Goal: Obtain resource: Download file/media

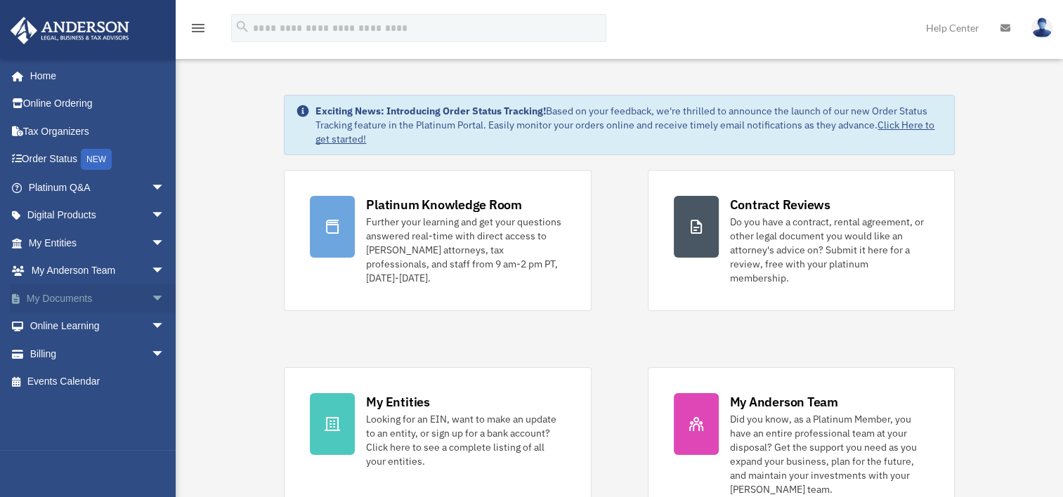
click at [151, 299] on span "arrow_drop_down" at bounding box center [165, 298] width 28 height 29
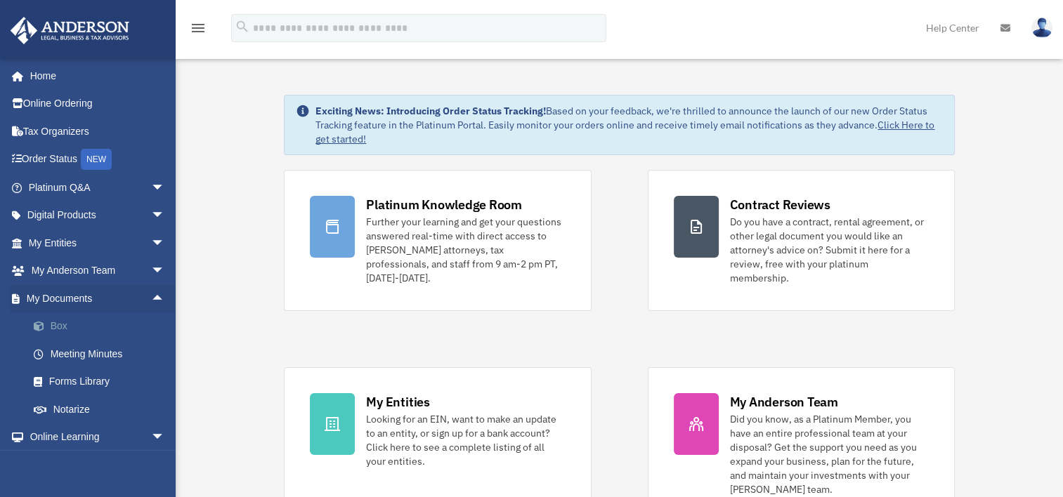
click at [81, 324] on link "Box" at bounding box center [103, 327] width 166 height 28
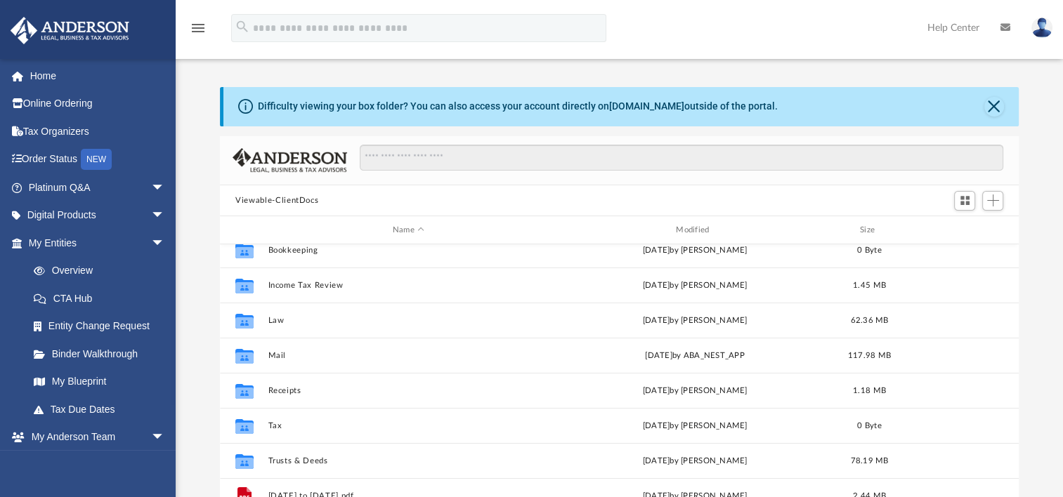
scroll to position [60, 0]
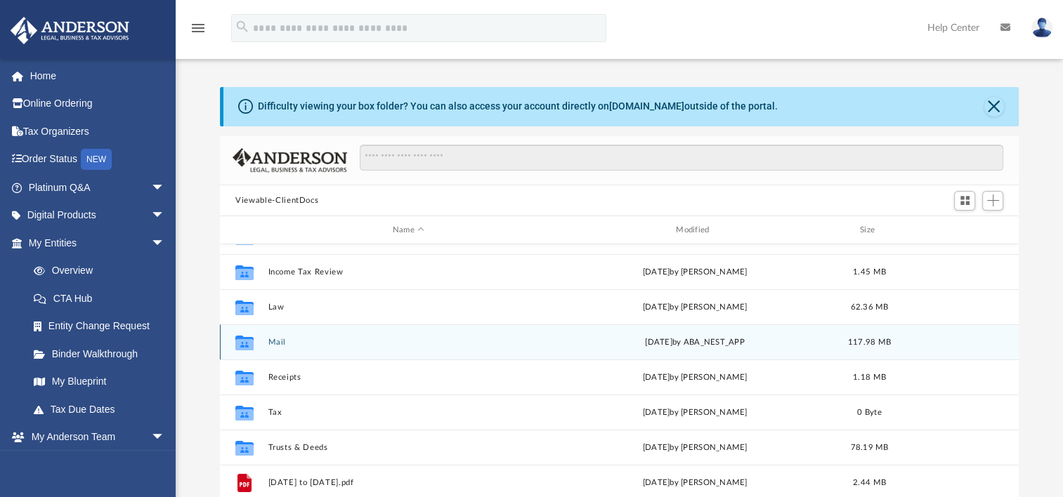
click at [268, 343] on button "Mail" at bounding box center [408, 342] width 280 height 9
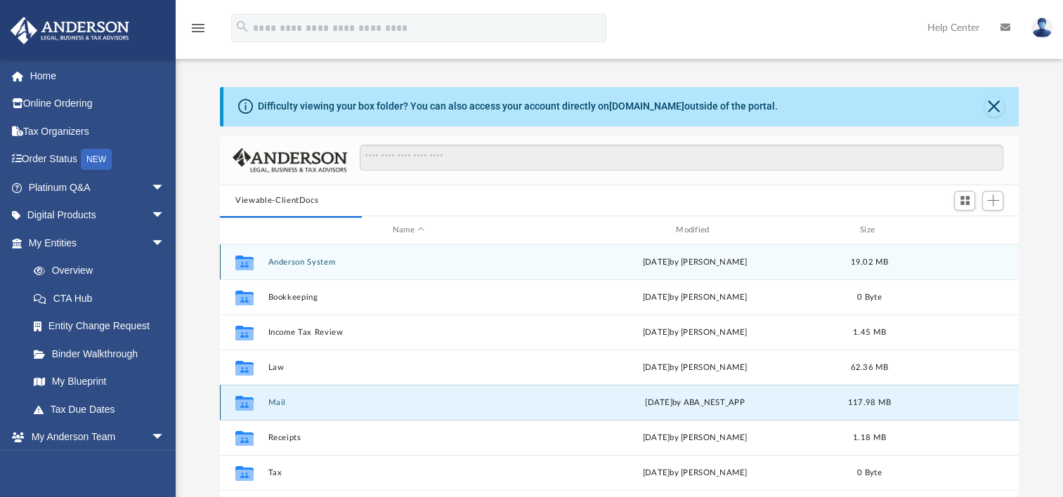
scroll to position [265, 787]
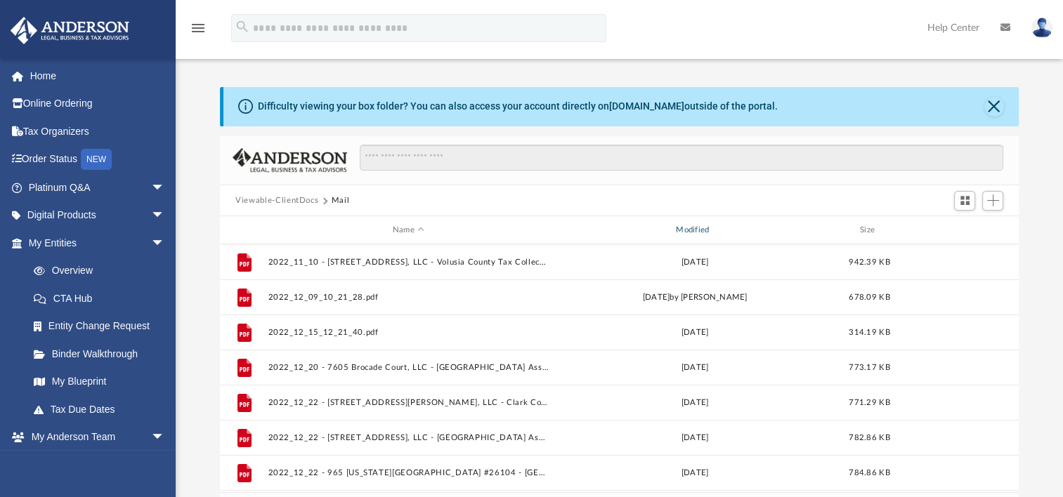
click at [690, 230] on div "Modified" at bounding box center [694, 230] width 281 height 13
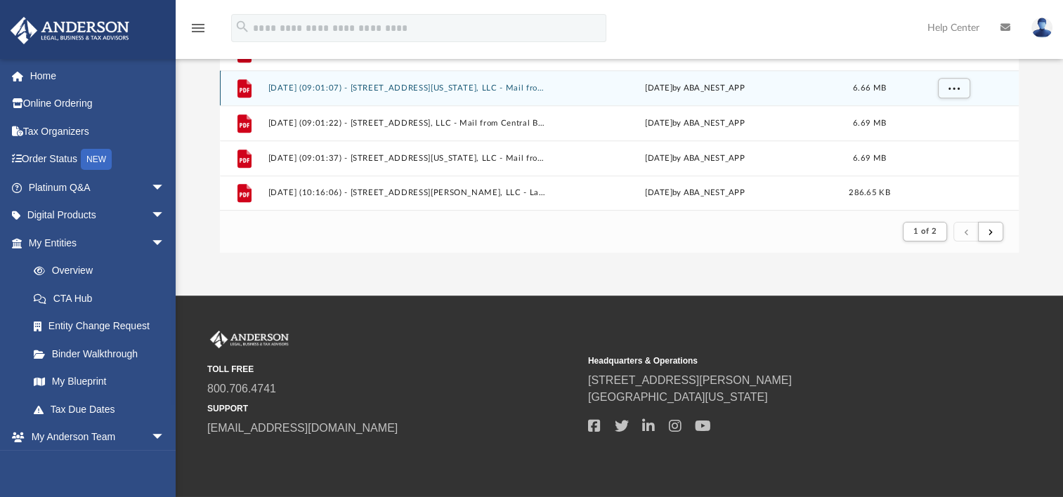
scroll to position [261, 0]
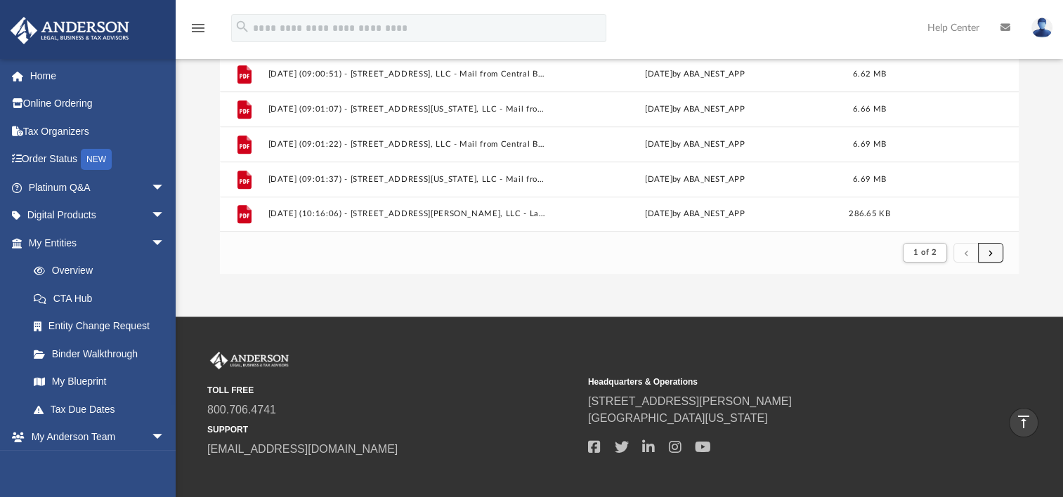
click at [991, 249] on span "submit" at bounding box center [990, 253] width 4 height 8
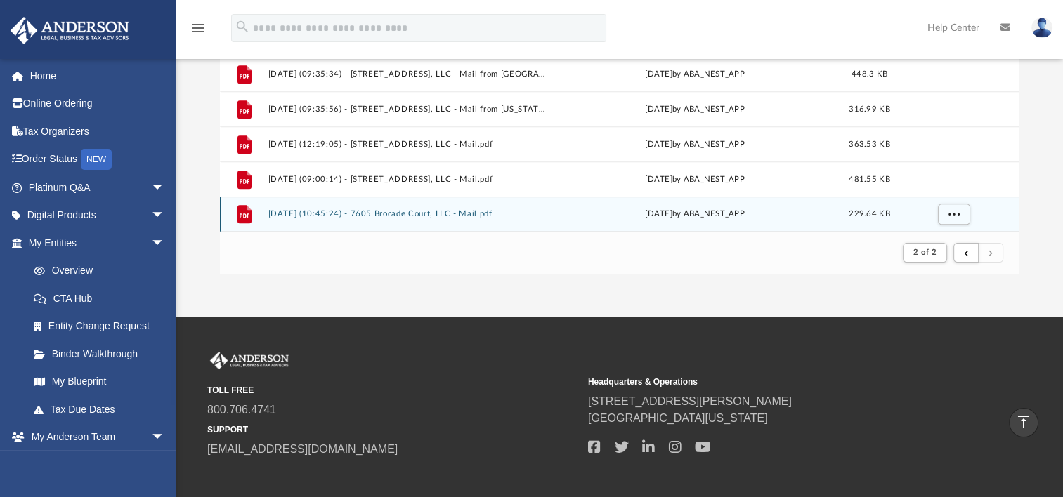
click at [427, 214] on button "2025.09.25 (10:45:24) - 7605 Brocade Court, LLC - Mail.pdf" at bounding box center [408, 213] width 280 height 9
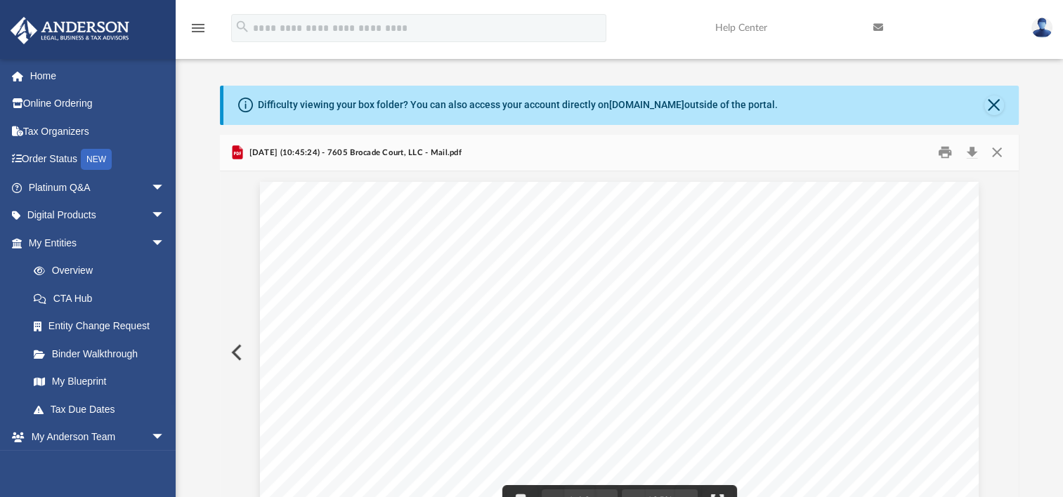
scroll to position [0, 0]
click at [997, 154] on button "Close" at bounding box center [995, 154] width 25 height 22
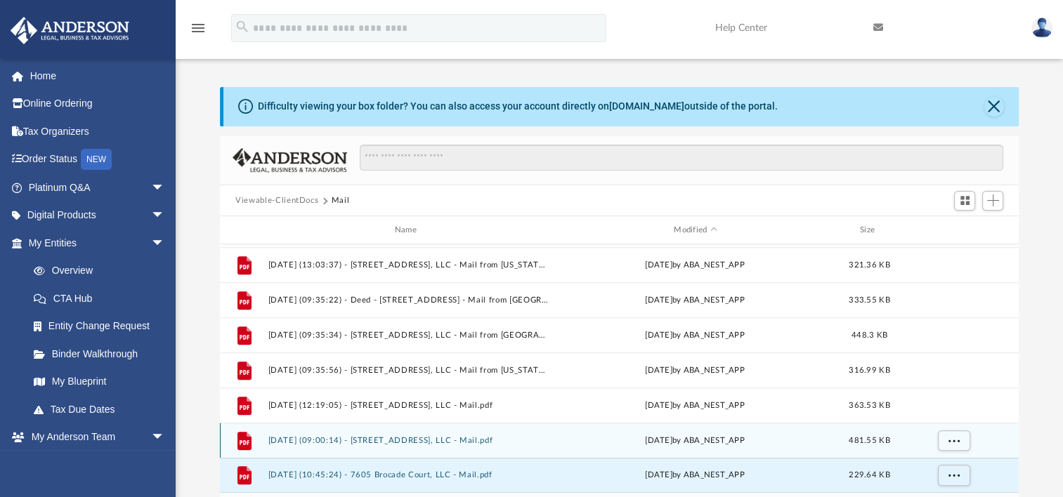
click at [372, 438] on button "2025.09.24 (09:00:14) - 5730 Sky Pointe Drive Unit 169, LLC - Mail.pdf" at bounding box center [408, 440] width 280 height 9
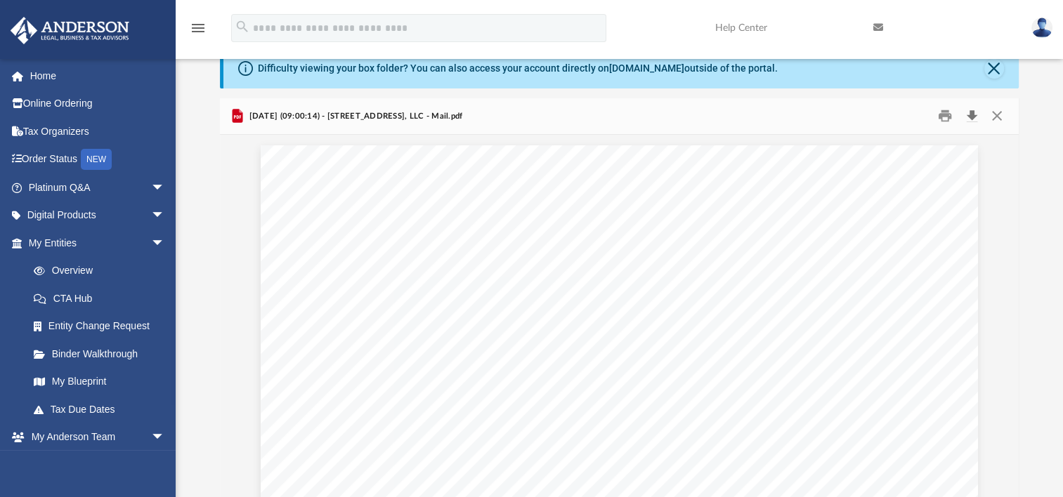
click at [973, 117] on button "Download" at bounding box center [971, 116] width 25 height 22
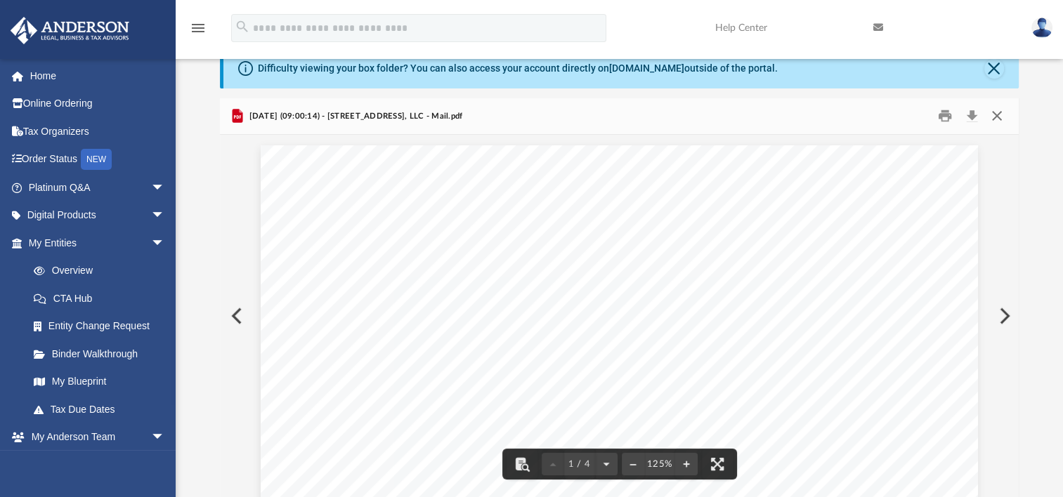
click at [999, 115] on button "Close" at bounding box center [995, 116] width 25 height 22
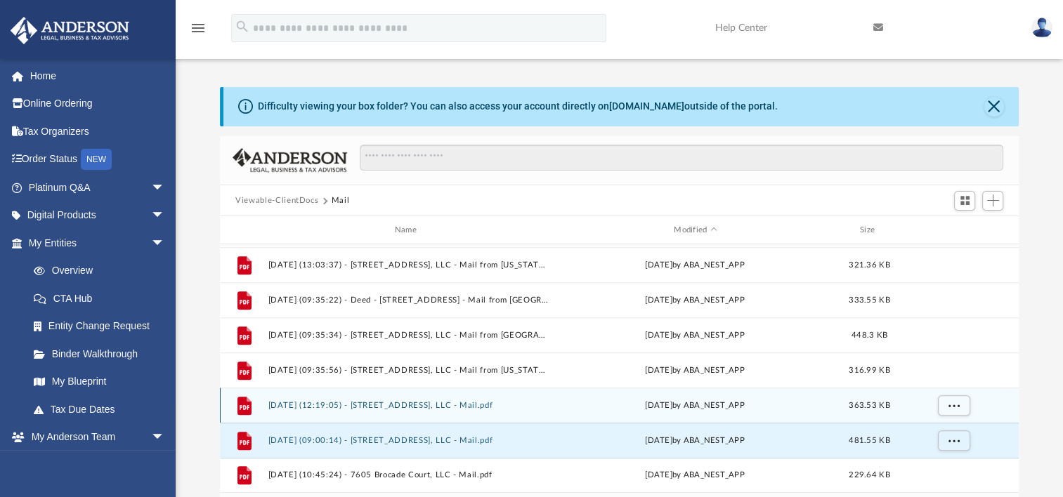
click at [340, 407] on button "2025.09.18 (12:19:05) - 6430 Silver Estates Street Unit 6401, LLC - Mail.pdf" at bounding box center [408, 405] width 280 height 9
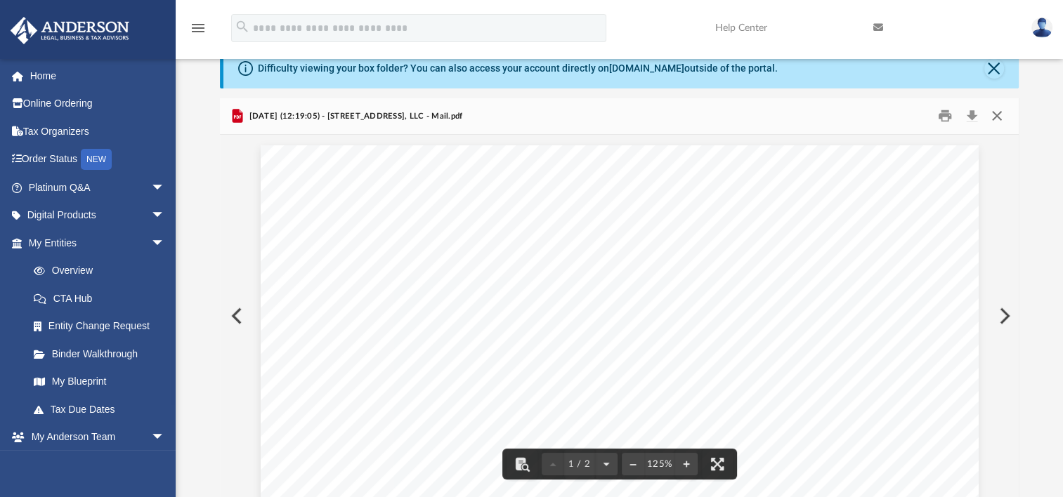
click at [999, 117] on button "Close" at bounding box center [995, 116] width 25 height 22
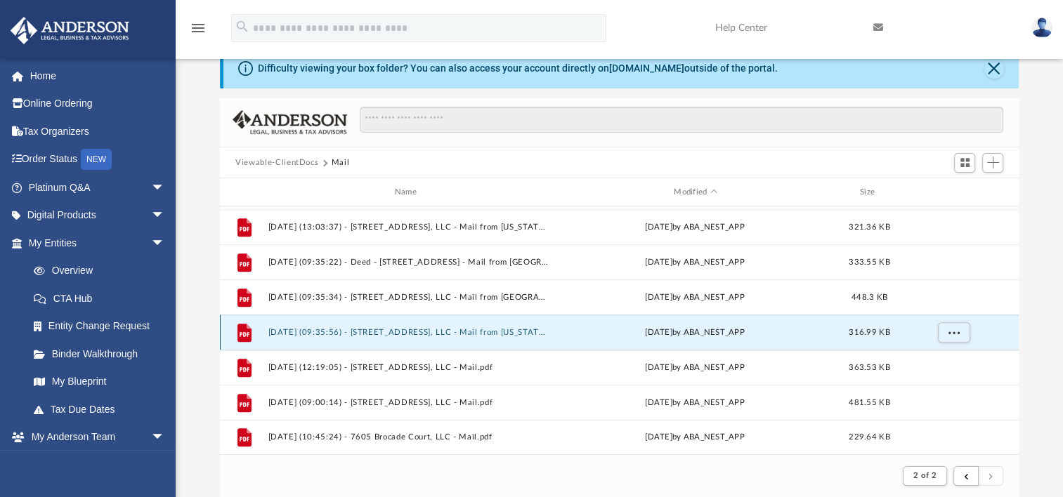
click at [426, 329] on button "2025.09.17 (09:35:56) - 6430 Silver Estates Street Unit 6401, LLC - Mail from N…" at bounding box center [408, 332] width 280 height 9
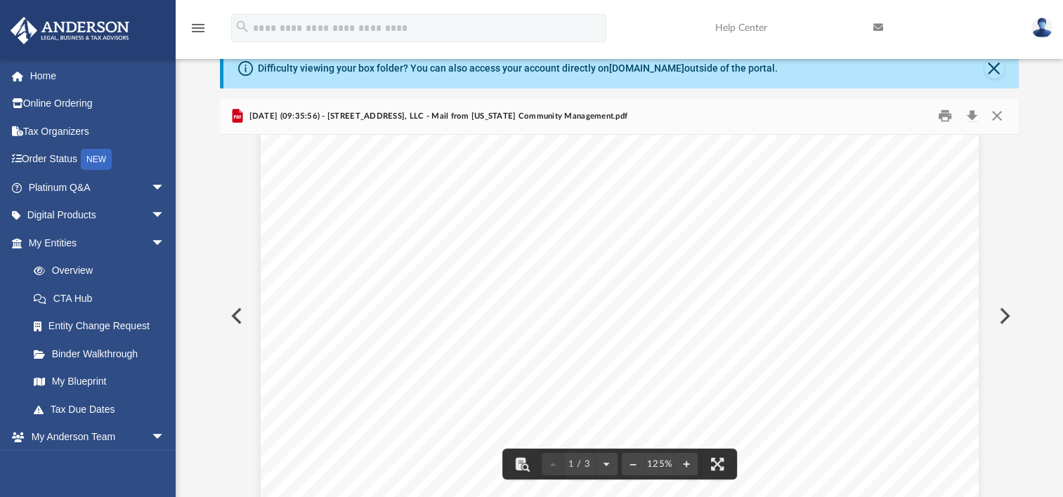
scroll to position [281, 0]
click at [999, 113] on button "Close" at bounding box center [995, 116] width 25 height 22
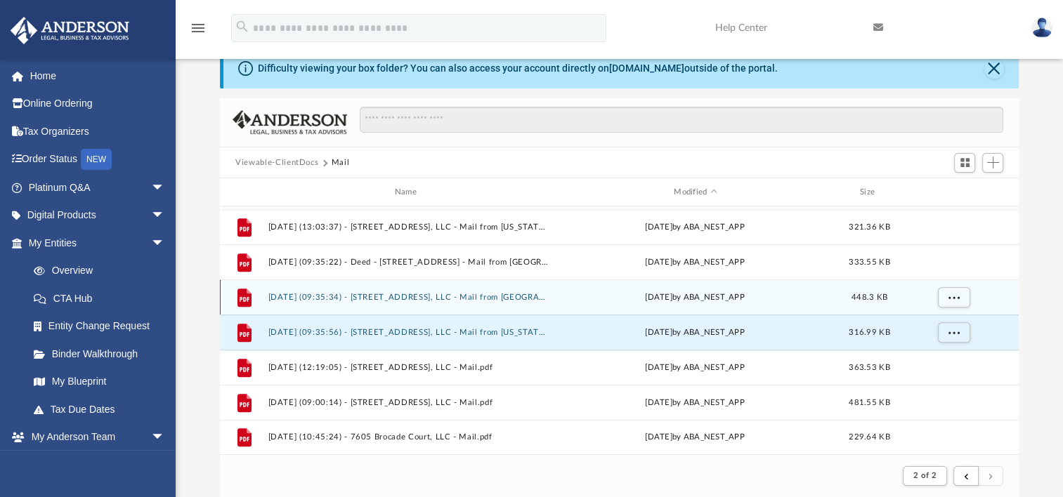
click at [390, 301] on div "File 2025.09.17 (09:35:34) - 6430 Silver Estates Street Unit 6401, LLC - Mail f…" at bounding box center [619, 297] width 799 height 35
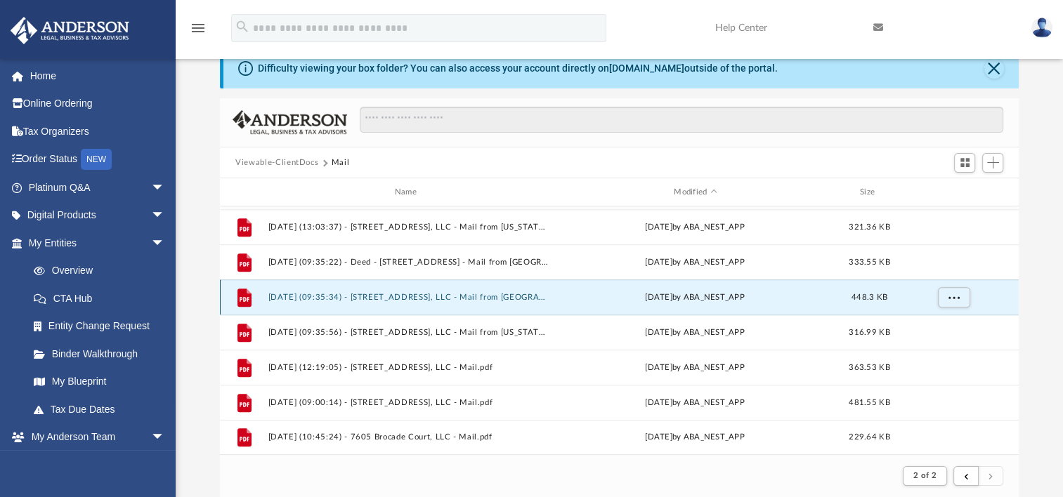
click at [378, 294] on button "2025.09.17 (09:35:34) - 6430 Silver Estates Street Unit 6401, LLC - Mail from M…" at bounding box center [408, 297] width 280 height 9
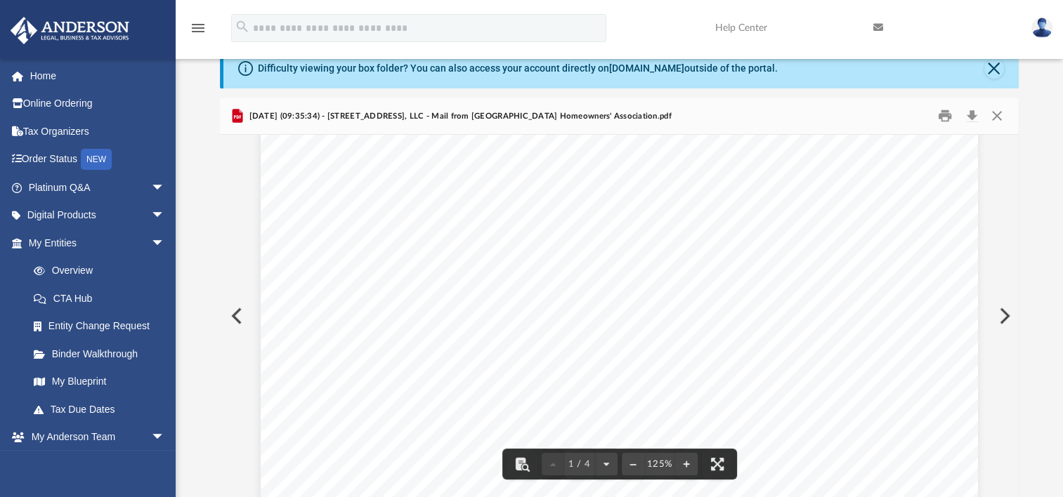
scroll to position [0, 0]
click at [997, 115] on button "Close" at bounding box center [995, 116] width 25 height 22
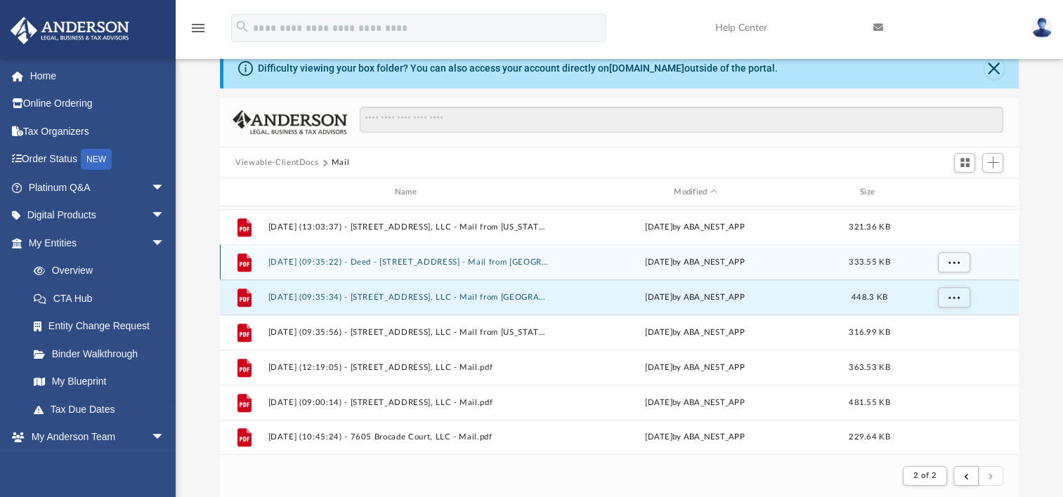
click at [445, 262] on button "2025.09.17 (09:35:22) - Deed - 6430 Silver Estates Street - Mail from Morning R…" at bounding box center [408, 262] width 280 height 9
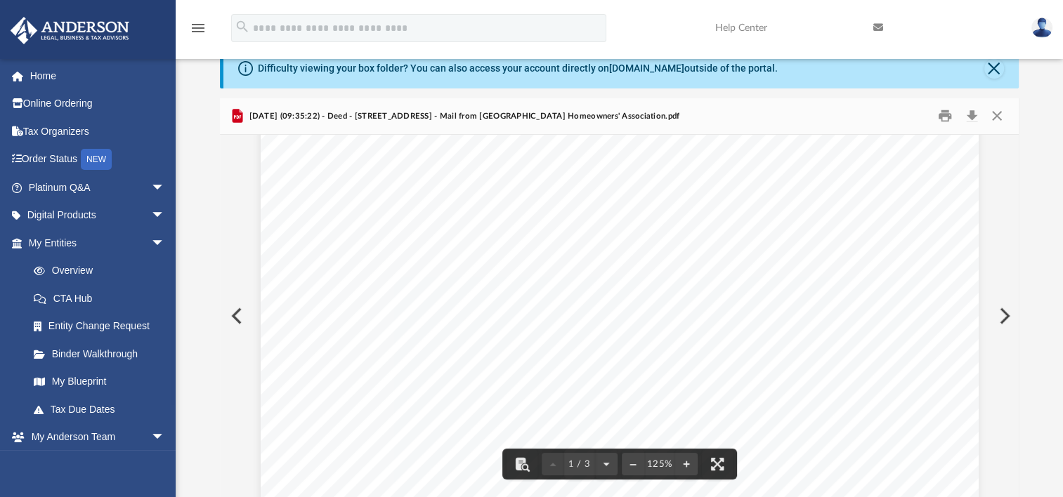
scroll to position [281, 0]
click at [997, 117] on button "Close" at bounding box center [995, 116] width 25 height 22
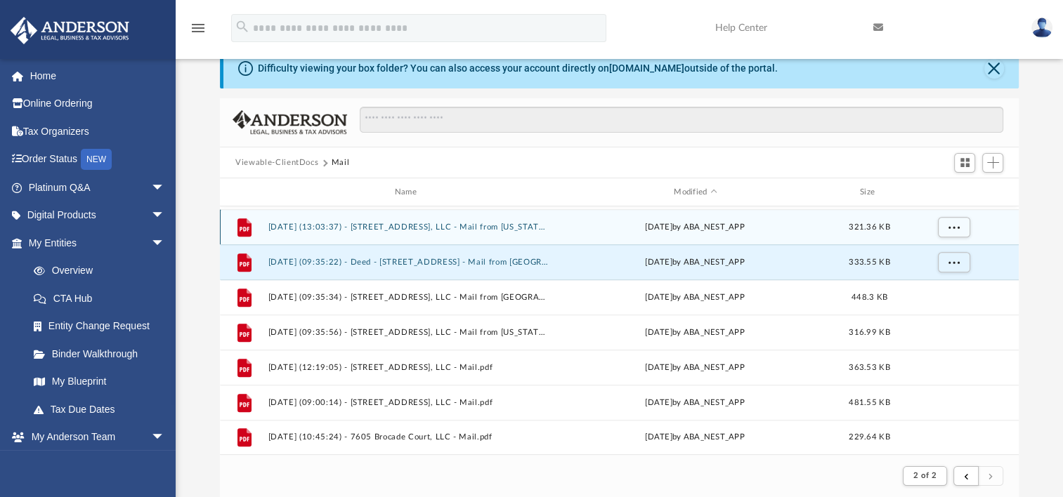
click at [416, 225] on button "2025.09.16 (13:03:37) - 6430 Silver Estates Street Unit 6401, LLC - Mail from N…" at bounding box center [408, 227] width 280 height 9
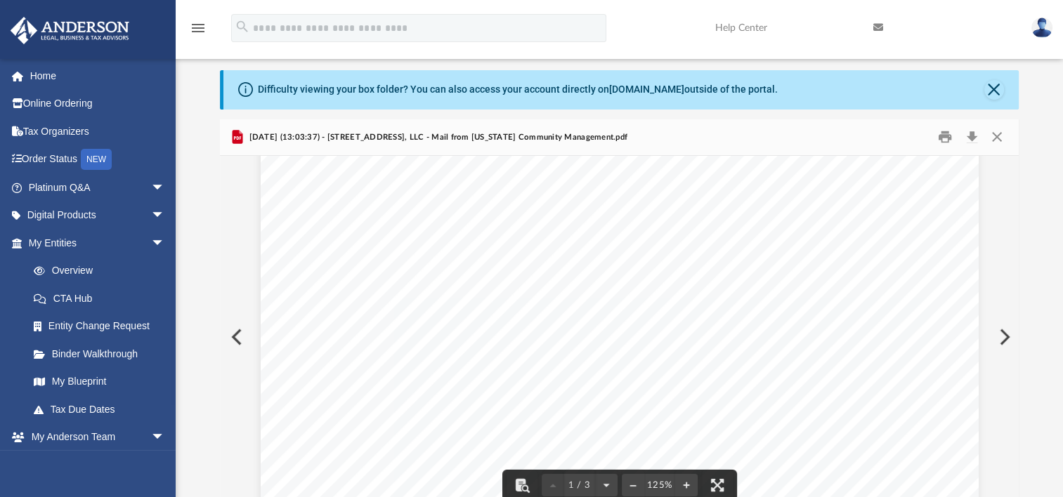
scroll to position [0, 0]
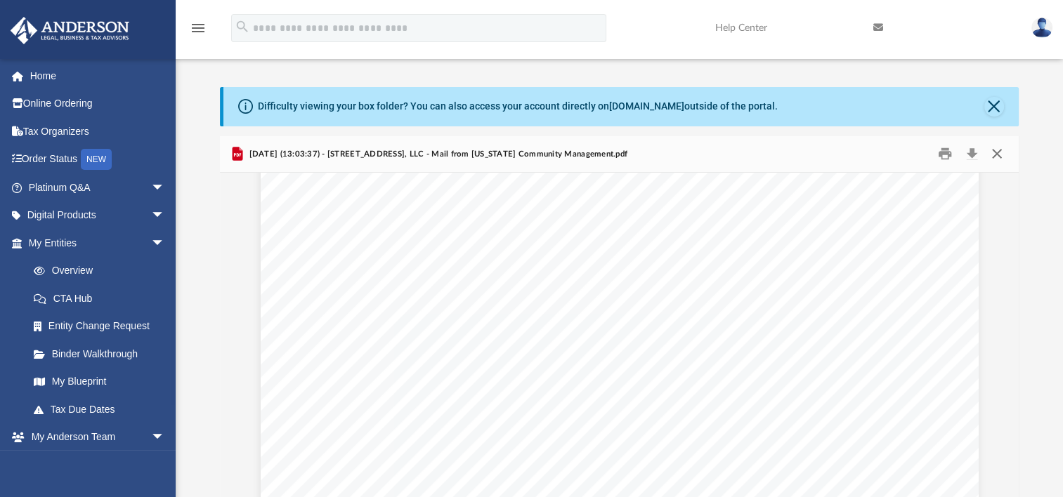
click at [994, 151] on button "Close" at bounding box center [995, 154] width 25 height 22
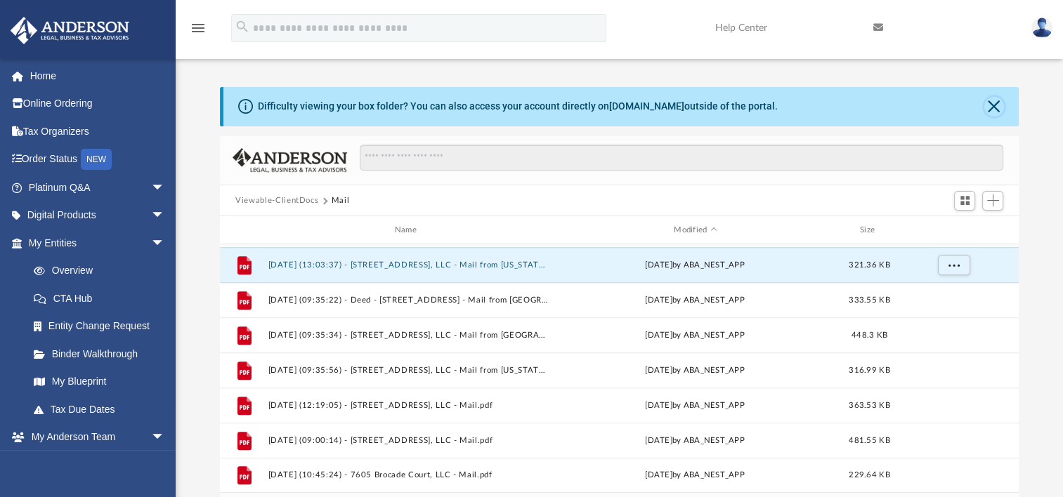
click at [994, 108] on button "Close" at bounding box center [994, 107] width 20 height 20
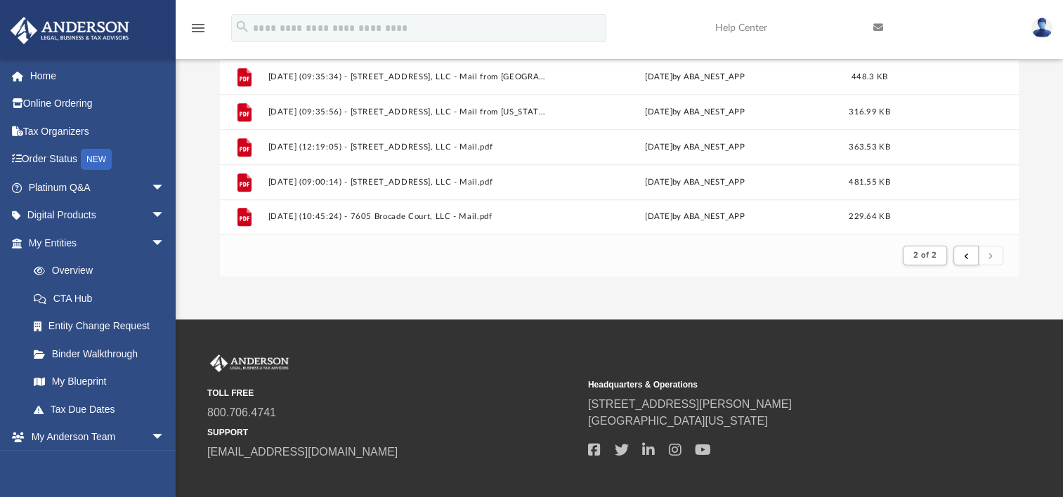
scroll to position [211, 0]
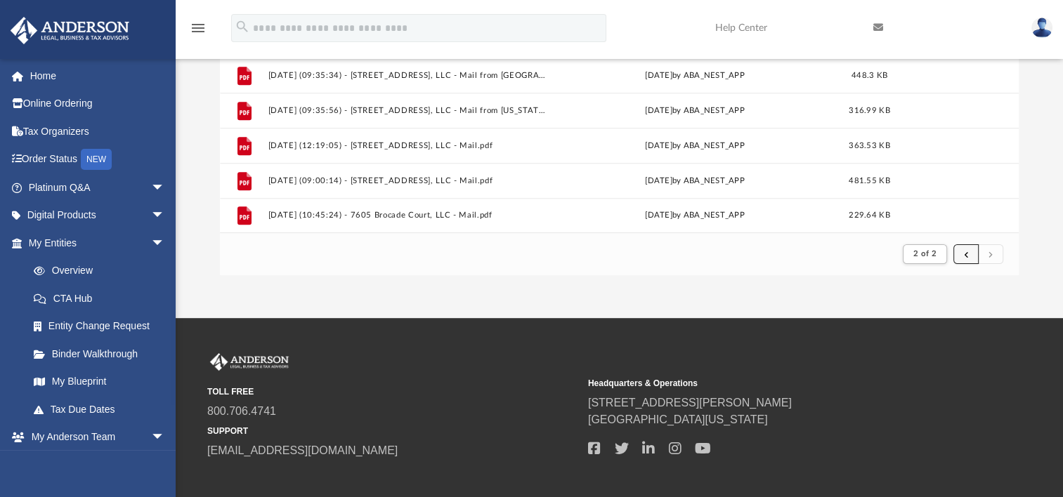
click at [964, 254] on span "submit" at bounding box center [966, 254] width 4 height 8
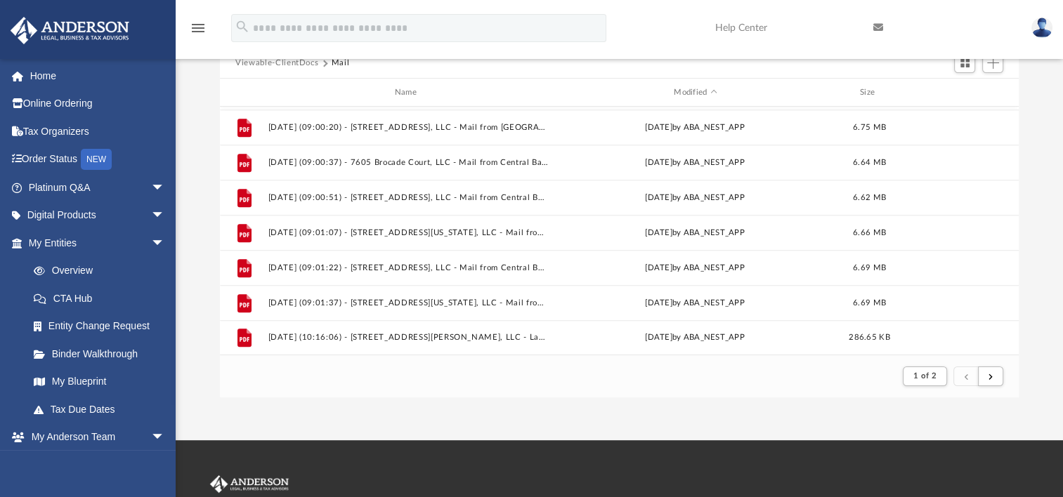
scroll to position [140, 0]
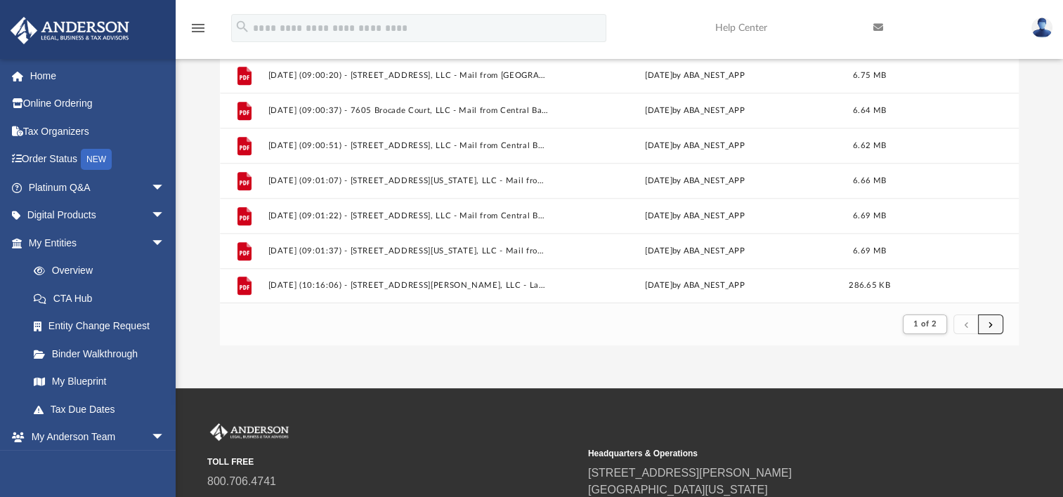
click at [991, 327] on span "submit" at bounding box center [990, 324] width 4 height 8
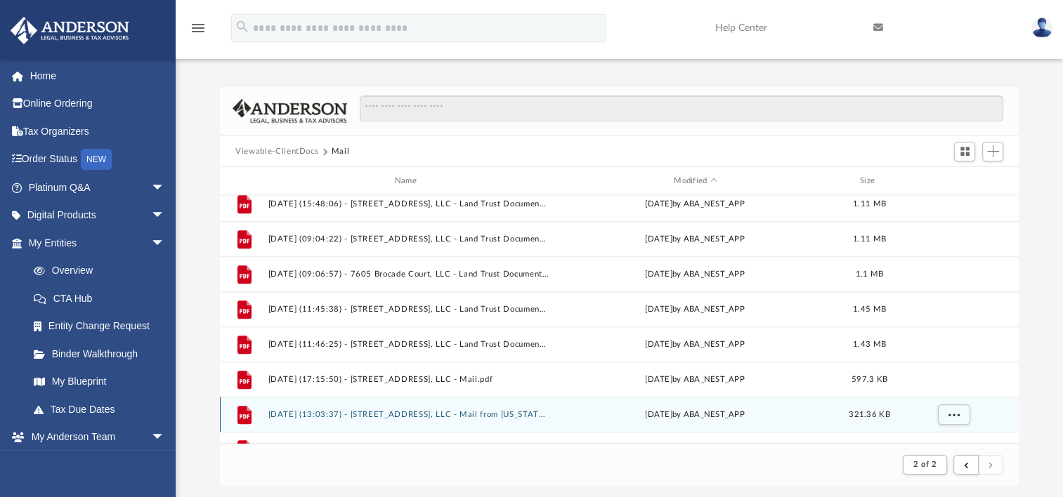
scroll to position [1051, 0]
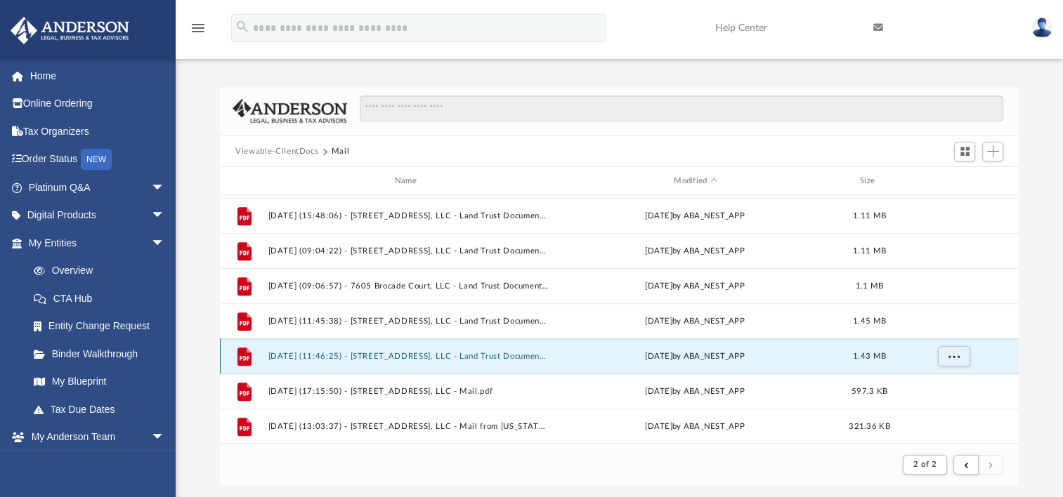
click at [400, 357] on button "2025.08.28 (11:46:25) - 3721 South Atlantic Avenue Unit 1102, LLC - Land Trust …" at bounding box center [408, 356] width 280 height 9
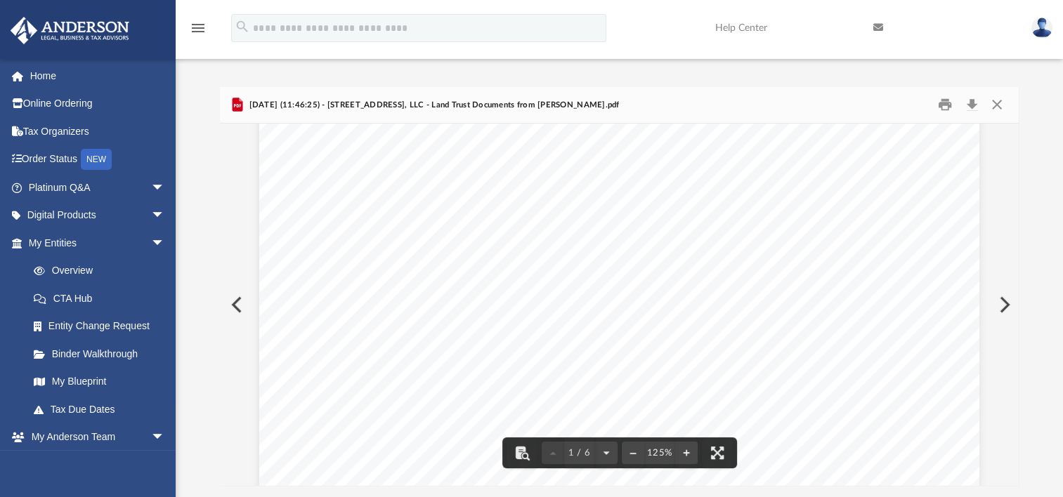
scroll to position [0, 8]
click at [999, 101] on button "Close" at bounding box center [995, 105] width 25 height 22
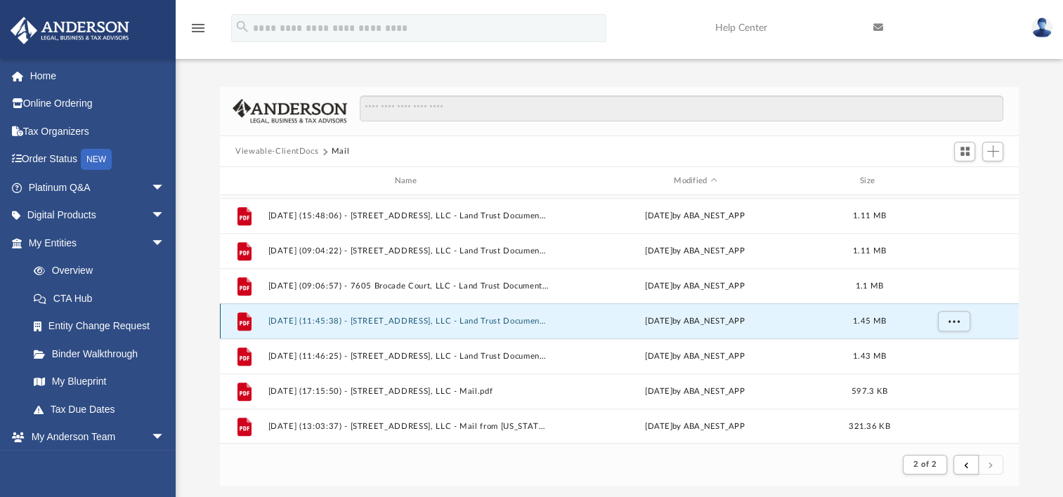
click at [390, 321] on button "2025.08.28 (11:45:38) - 3721 South Atlantic Avenue Unit 1102, LLC - Land Trust …" at bounding box center [408, 321] width 280 height 9
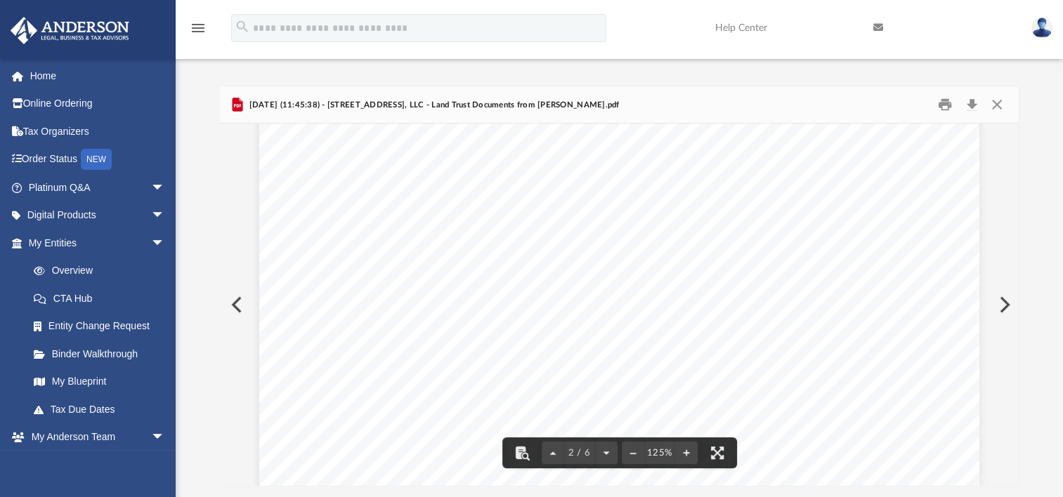
scroll to position [1264, 0]
click at [999, 103] on button "Close" at bounding box center [995, 105] width 25 height 22
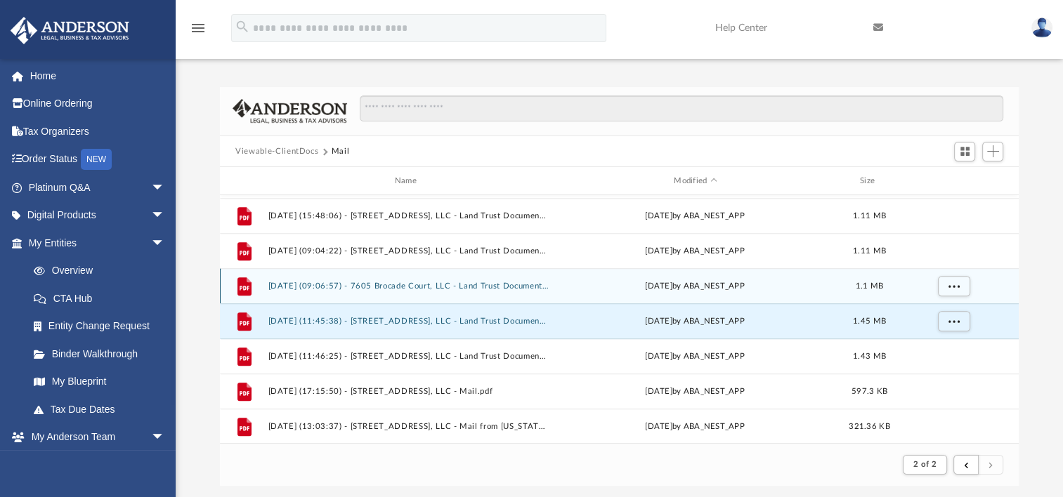
click at [423, 286] on button "2025.07.25 (09:06:57) - 7605 Brocade Court, LLC - Land Trust Documents from J. …" at bounding box center [408, 286] width 280 height 9
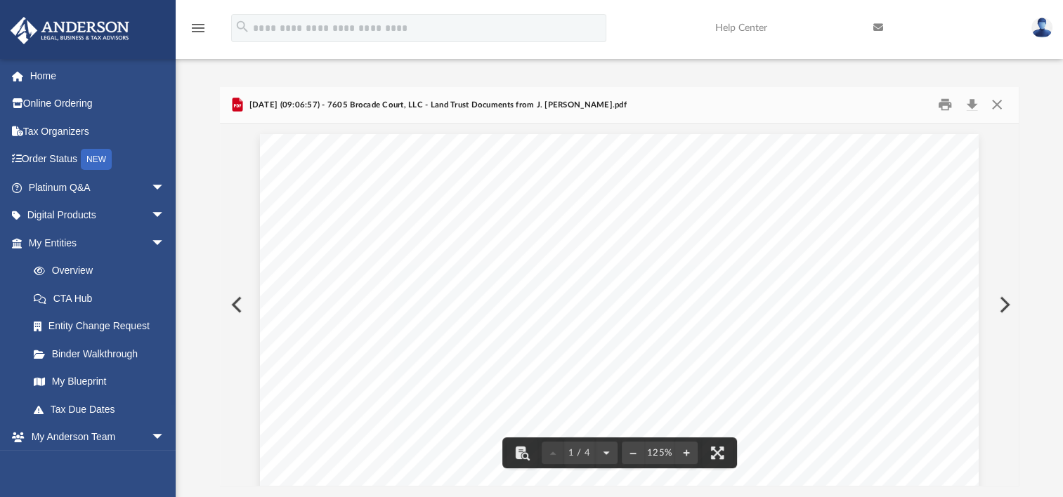
click at [1043, 31] on img at bounding box center [1041, 28] width 21 height 20
